Goal: Task Accomplishment & Management: Complete application form

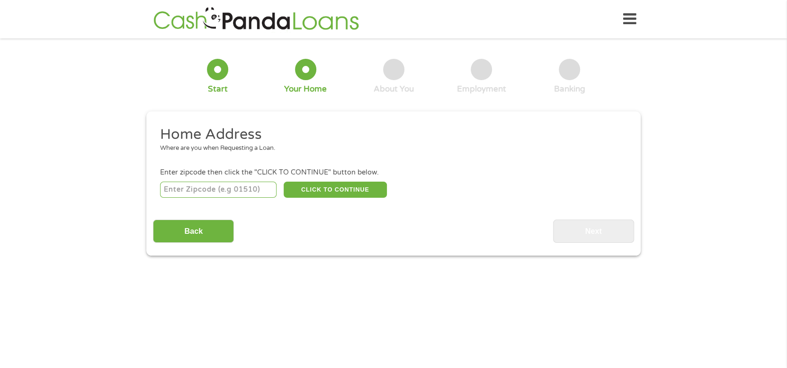
click at [226, 196] on input "number" at bounding box center [218, 189] width 117 height 16
type input "29445"
click at [338, 190] on button "CLICK TO CONTINUE" at bounding box center [335, 189] width 103 height 16
type input "29445"
type input "[GEOGRAPHIC_DATA]"
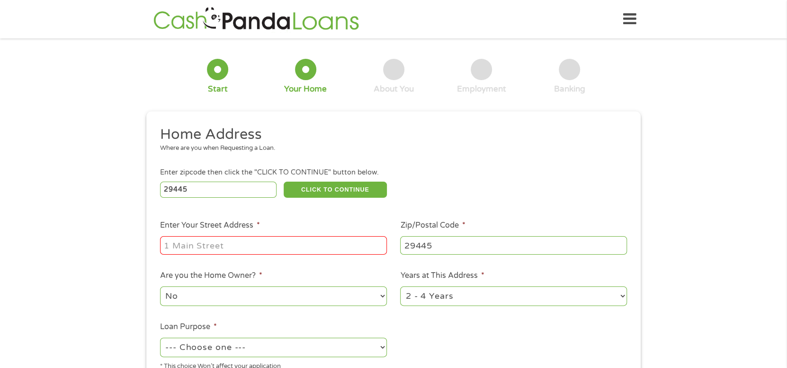
click at [252, 251] on input "Enter Your Street Address *" at bounding box center [273, 245] width 227 height 18
type input "[STREET_ADDRESS][PERSON_NAME]"
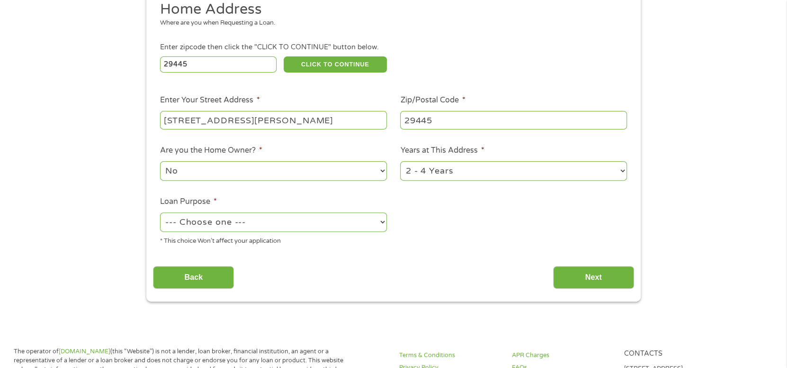
scroll to position [142, 0]
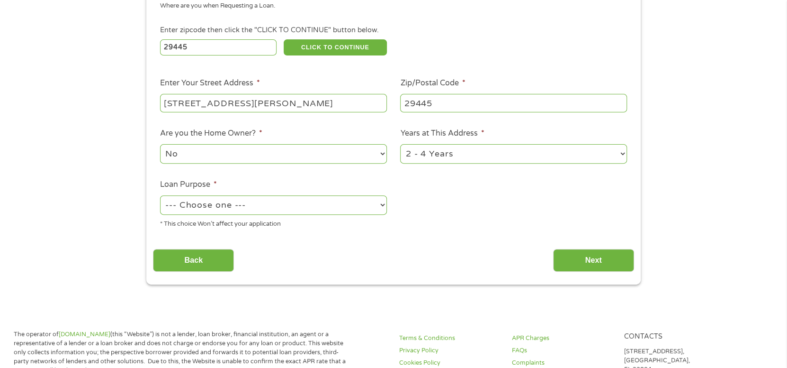
click at [271, 211] on select "--- Choose one --- Pay Bills Debt Consolidation Home Improvement Major Purchase…" at bounding box center [273, 204] width 227 height 19
select select "paybills"
click at [160, 197] on select "--- Choose one --- Pay Bills Debt Consolidation Home Improvement Major Purchase…" at bounding box center [273, 204] width 227 height 19
click at [610, 259] on input "Next" at bounding box center [593, 260] width 81 height 23
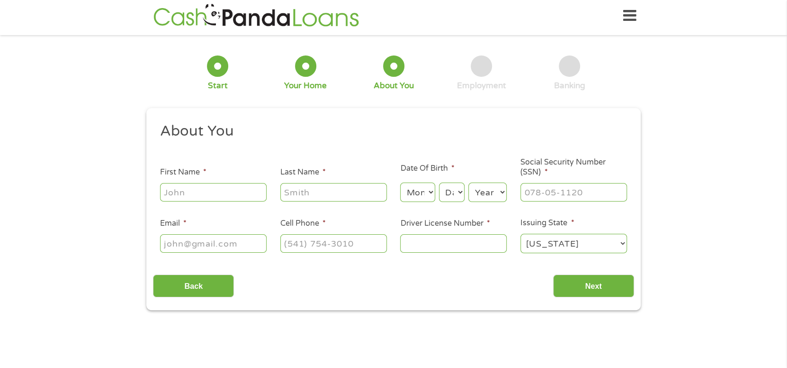
scroll to position [0, 0]
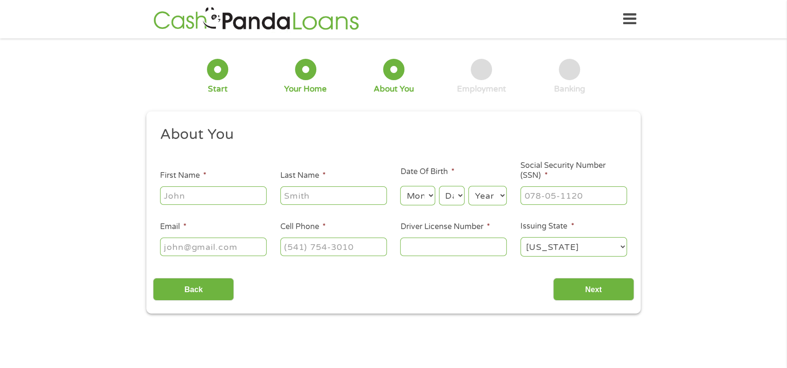
click at [194, 202] on input "First Name *" at bounding box center [213, 195] width 107 height 18
type input "[PERSON_NAME]"
type input "[EMAIL_ADDRESS][DOMAIN_NAME]"
type input "[PHONE_NUMBER]"
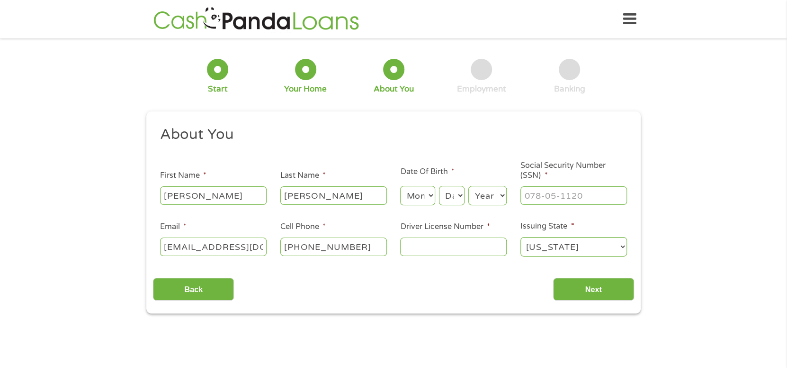
click at [430, 192] on select "Month 1 2 3 4 5 6 7 8 9 10 11 12" at bounding box center [417, 195] width 35 height 19
select select "4"
click at [400, 186] on select "Month 1 2 3 4 5 6 7 8 9 10 11 12" at bounding box center [417, 195] width 35 height 19
click at [458, 194] on select "Day 1 2 3 4 5 6 7 8 9 10 11 12 13 14 15 16 17 18 19 20 21 22 23 24 25 26 27 28 …" at bounding box center [452, 195] width 26 height 19
select select "25"
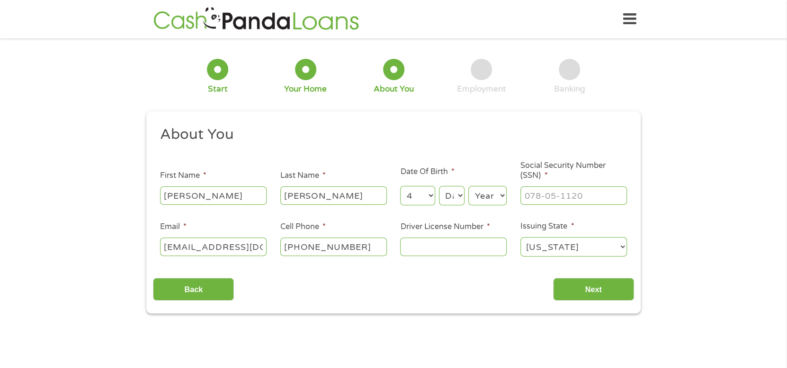
click at [439, 186] on select "Day 1 2 3 4 5 6 7 8 9 10 11 12 13 14 15 16 17 18 19 20 21 22 23 24 25 26 27 28 …" at bounding box center [452, 195] width 26 height 19
click at [487, 198] on select "Year [DATE] 2006 2005 2004 2003 2002 2001 2000 1999 1998 1997 1996 1995 1994 19…" at bounding box center [488, 195] width 38 height 19
select select "1988"
click at [469, 186] on select "Year [DATE] 2006 2005 2004 2003 2002 2001 2000 1999 1998 1997 1996 1995 1994 19…" at bounding box center [488, 195] width 38 height 19
drag, startPoint x: 548, startPoint y: 188, endPoint x: 546, endPoint y: 198, distance: 9.6
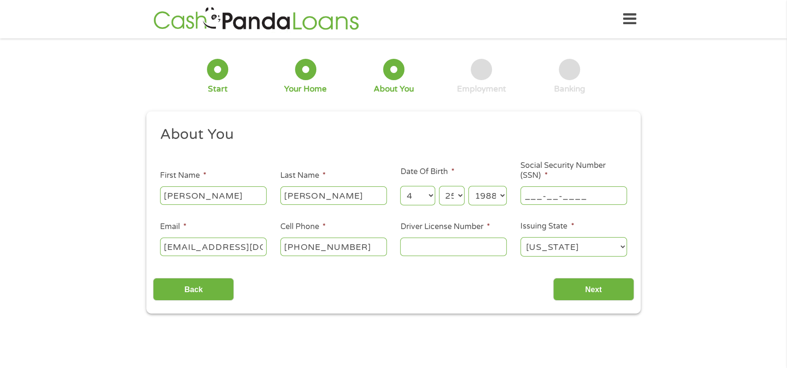
click at [546, 197] on input "___-__-____" at bounding box center [574, 195] width 107 height 18
type input "018-70-3669"
click at [424, 251] on input "Driver License Number *" at bounding box center [453, 246] width 107 height 18
type input "104441280"
click at [607, 289] on input "Next" at bounding box center [593, 289] width 81 height 23
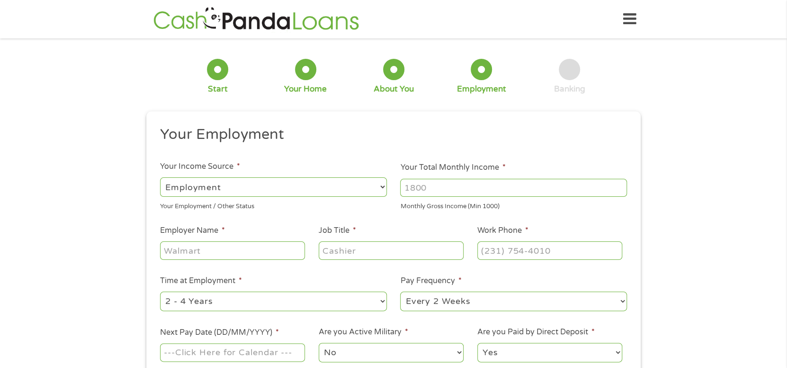
scroll to position [3, 4]
click at [459, 182] on input "Your Total Monthly Income *" at bounding box center [513, 188] width 227 height 18
type input "3500"
click at [217, 253] on input "Employer Name *" at bounding box center [232, 250] width 145 height 18
type input "[PERSON_NAME] events"
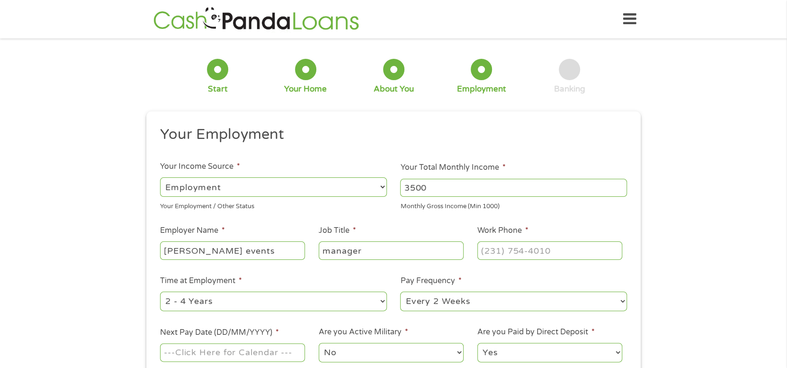
type input "manager"
type input "[PHONE_NUMBER]"
click at [229, 300] on select "--- Choose one --- 1 Year or less 1 - 2 Years 2 - 4 Years Over 4 Years" at bounding box center [273, 300] width 227 height 19
select select "60months"
click at [160, 292] on select "--- Choose one --- 1 Year or less 1 - 2 Years 2 - 4 Years Over 4 Years" at bounding box center [273, 300] width 227 height 19
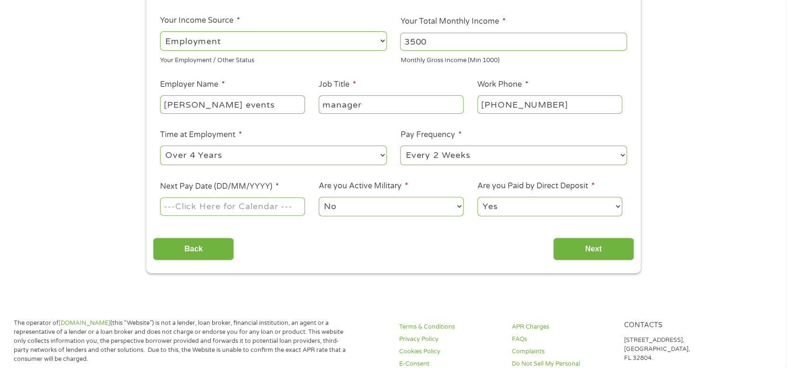
scroll to position [189, 0]
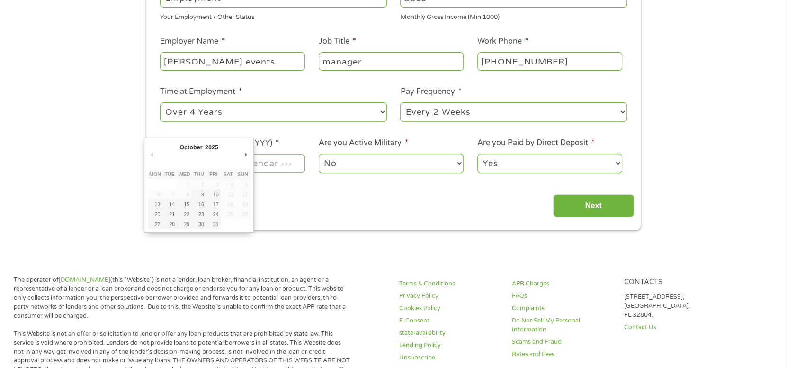
click at [259, 166] on input "Next Pay Date (DD/MM/YYYY) *" at bounding box center [232, 163] width 145 height 18
type input "[DATE]"
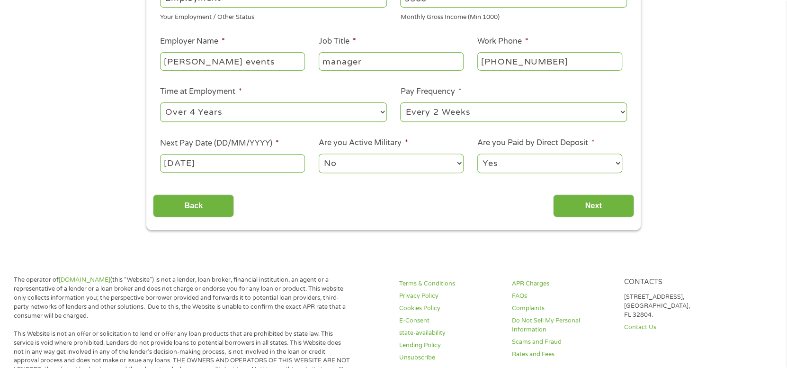
click at [374, 166] on select "No Yes" at bounding box center [391, 163] width 145 height 19
click at [319, 154] on select "No Yes" at bounding box center [391, 163] width 145 height 19
click at [597, 202] on input "Next" at bounding box center [593, 205] width 81 height 23
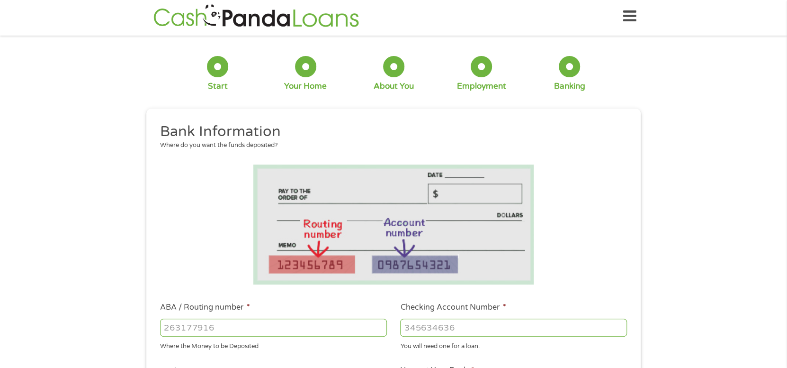
scroll to position [0, 0]
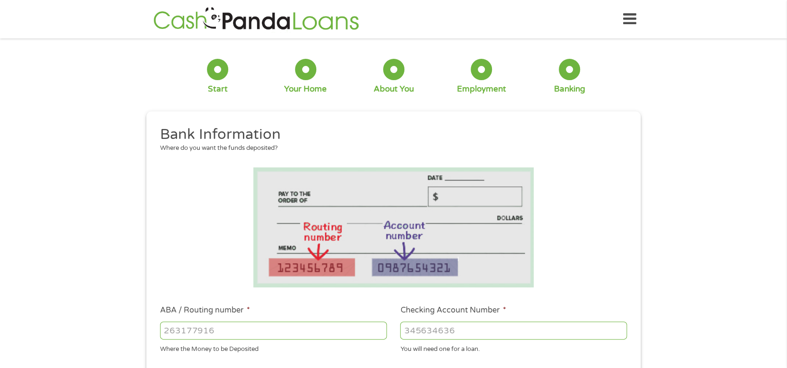
click at [214, 331] on input "ABA / Routing number *" at bounding box center [273, 330] width 227 height 18
type input "053207766"
type input "[PERSON_NAME] FARGO BANK"
type input "053207766"
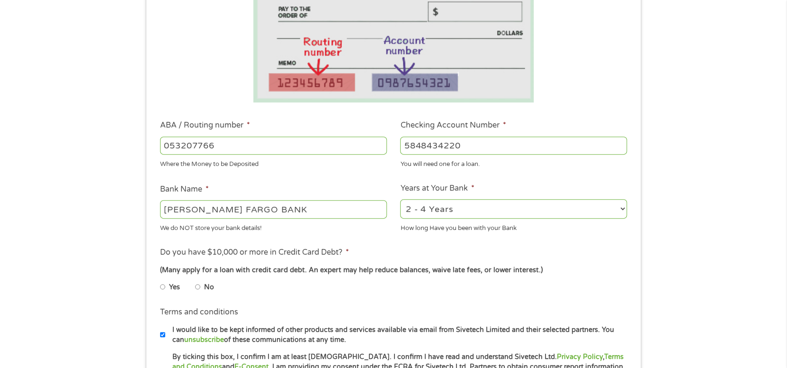
scroll to position [189, 0]
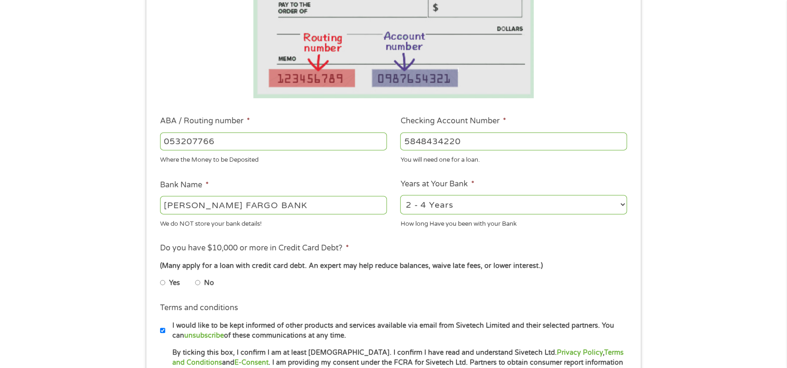
type input "5848434220"
drag, startPoint x: 544, startPoint y: 201, endPoint x: 542, endPoint y: 207, distance: 6.0
click at [544, 201] on select "2 - 4 Years 6 - 12 Months 1 - 2 Years Over 4 Years" at bounding box center [513, 204] width 227 height 19
select select "60months"
click at [400, 195] on select "2 - 4 Years 6 - 12 Months 1 - 2 Years Over 4 Years" at bounding box center [513, 204] width 227 height 19
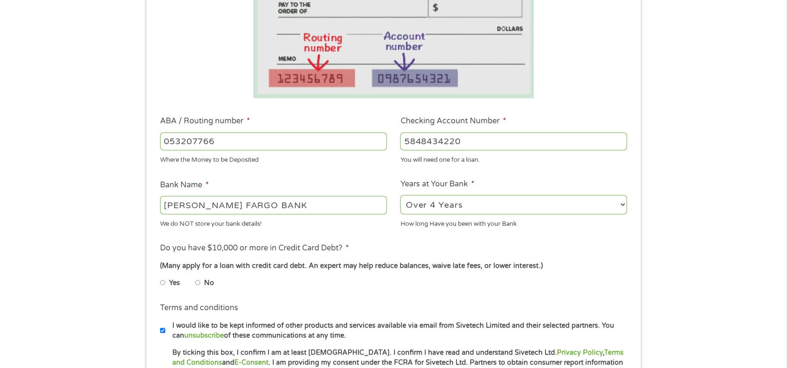
click at [200, 282] on input "No" at bounding box center [198, 282] width 6 height 15
radio input "true"
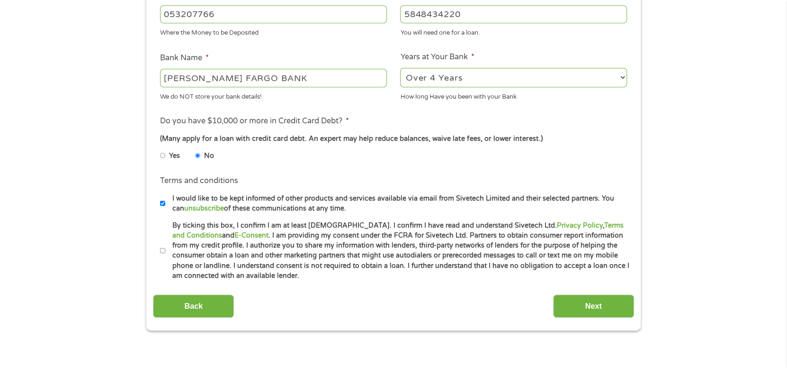
scroll to position [331, 0]
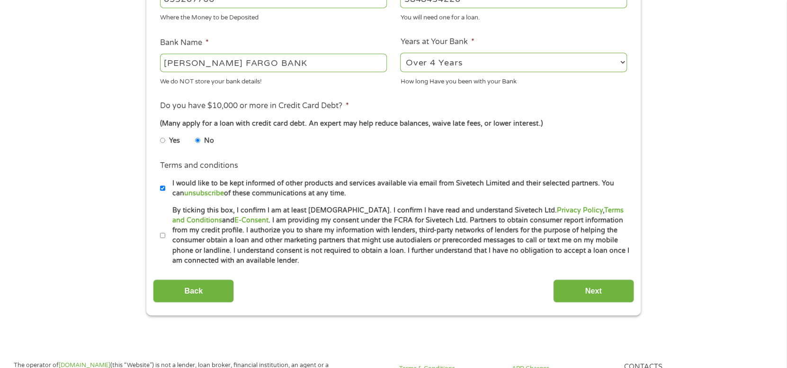
click at [163, 236] on input "By ticking this box, I confirm I am at least [DEMOGRAPHIC_DATA]. I confirm I ha…" at bounding box center [163, 235] width 6 height 15
checkbox input "true"
click at [589, 295] on input "Next" at bounding box center [593, 290] width 81 height 23
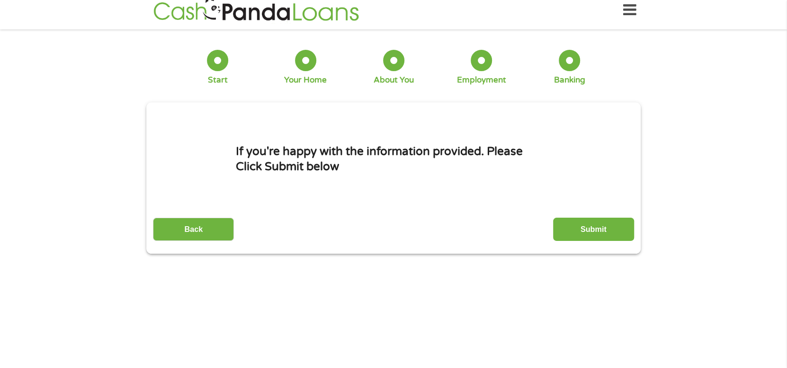
scroll to position [0, 0]
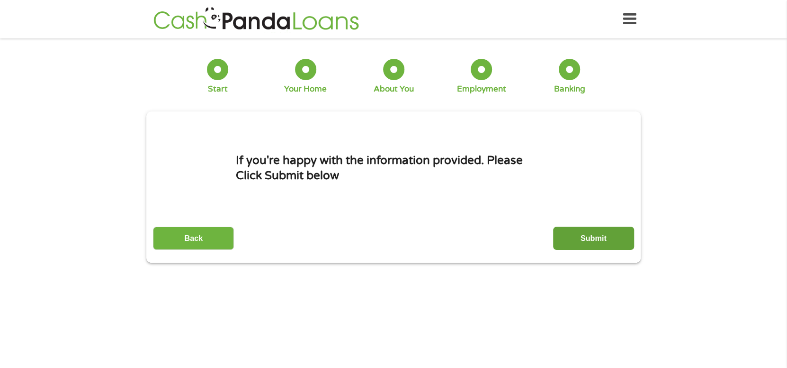
click at [574, 245] on input "Submit" at bounding box center [593, 237] width 81 height 23
